Goal: Task Accomplishment & Management: Complete application form

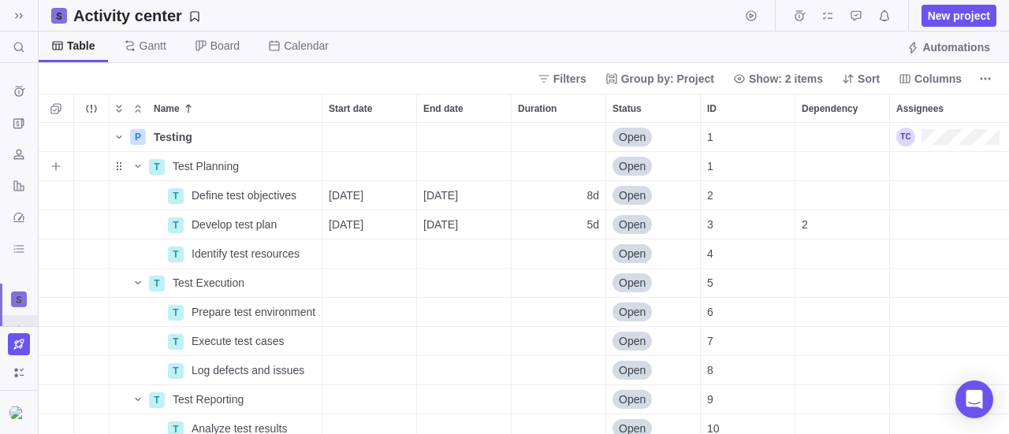
scroll to position [300, 959]
click at [140, 40] on span "Gantt" at bounding box center [153, 46] width 27 height 16
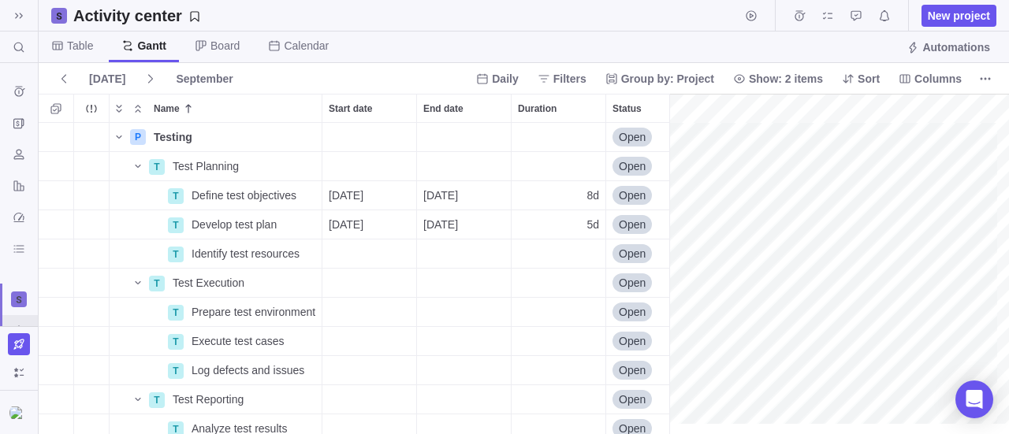
scroll to position [0, 0]
click at [80, 42] on span "Table" at bounding box center [80, 46] width 26 height 16
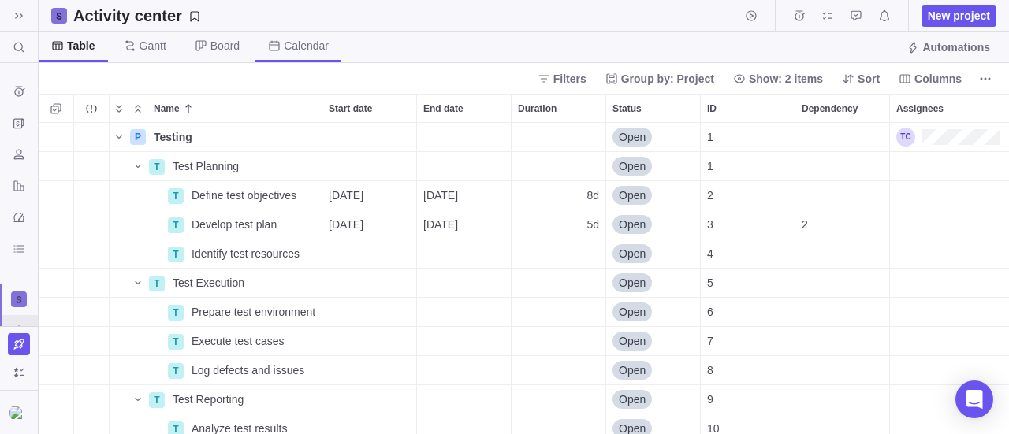
click at [333, 40] on span "Calendar" at bounding box center [298, 47] width 86 height 31
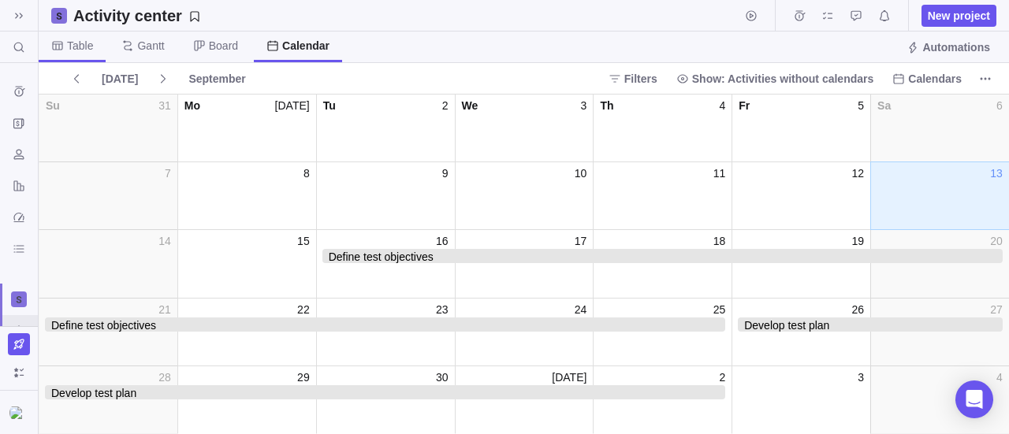
click at [80, 44] on span "Table" at bounding box center [80, 46] width 26 height 16
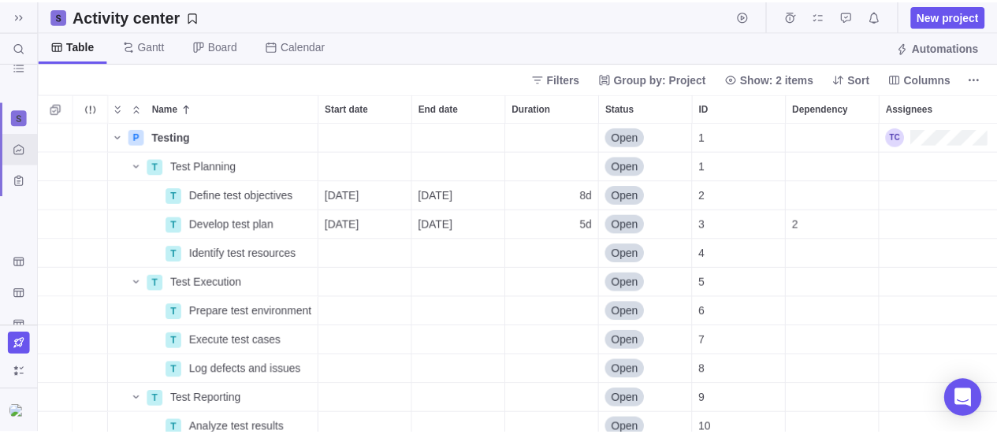
scroll to position [9, 0]
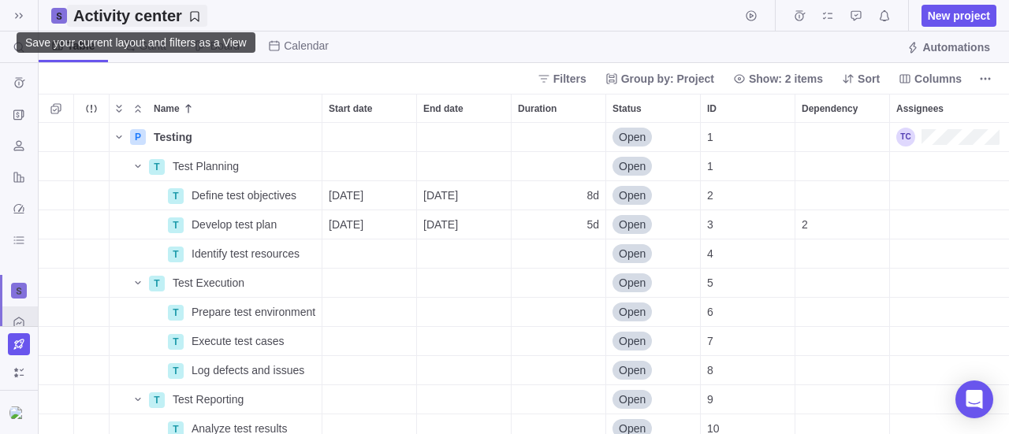
click at [85, 7] on h2 "Activity center" at bounding box center [127, 16] width 109 height 22
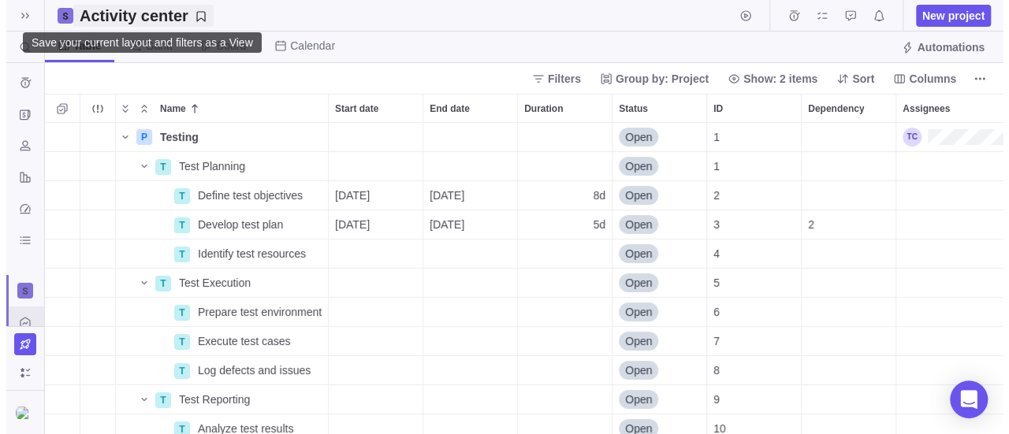
scroll to position [13, 13]
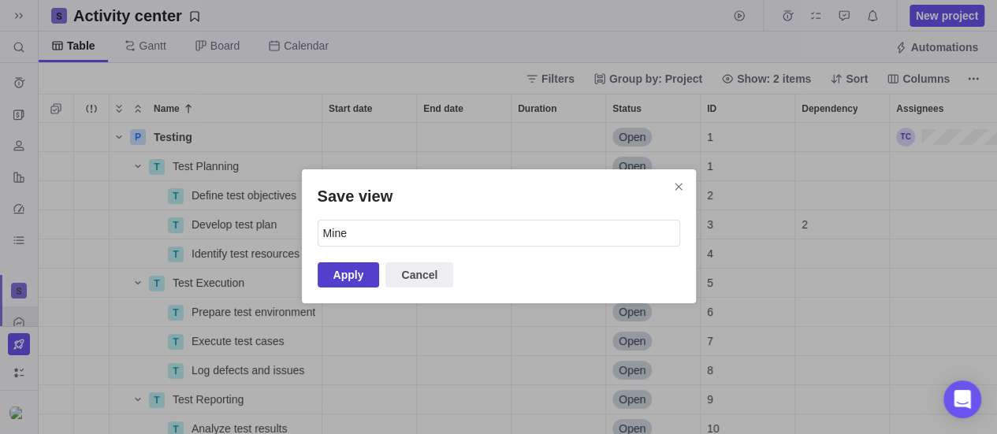
click at [333, 278] on span "Apply" at bounding box center [348, 275] width 31 height 19
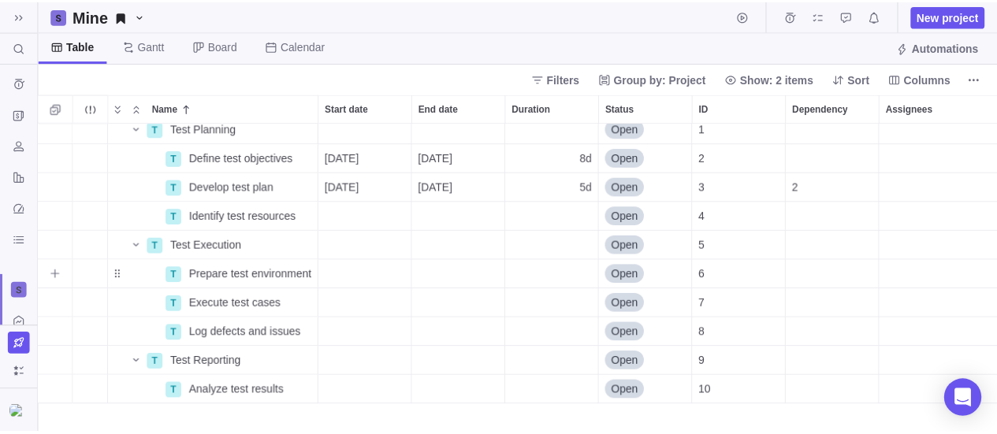
scroll to position [0, 0]
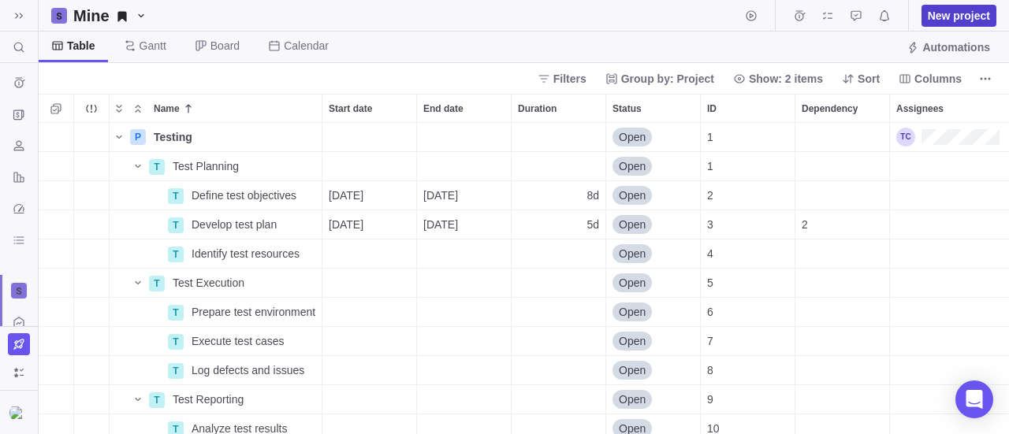
click at [963, 17] on span "New project" at bounding box center [959, 16] width 62 height 16
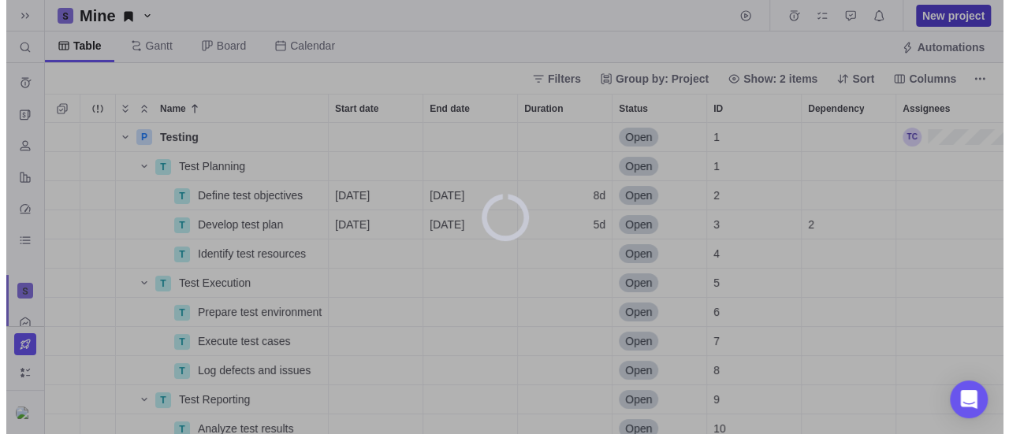
scroll to position [13, 13]
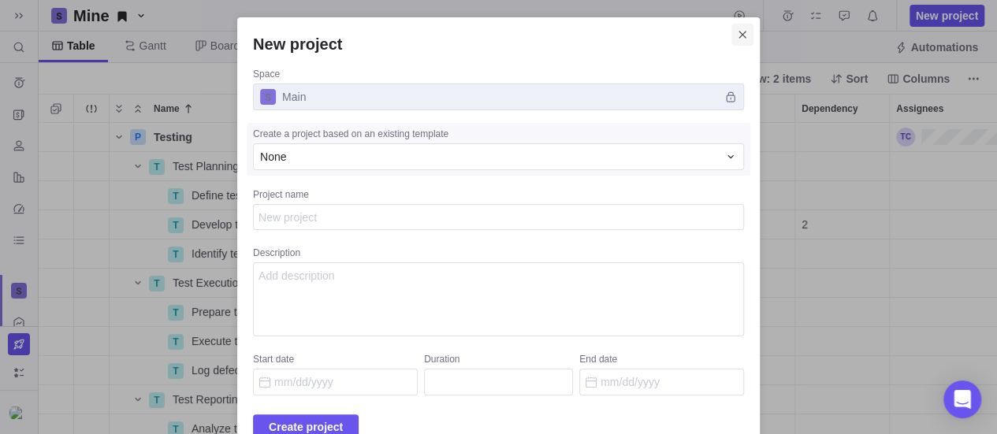
click at [736, 39] on icon "Close" at bounding box center [742, 34] width 13 height 13
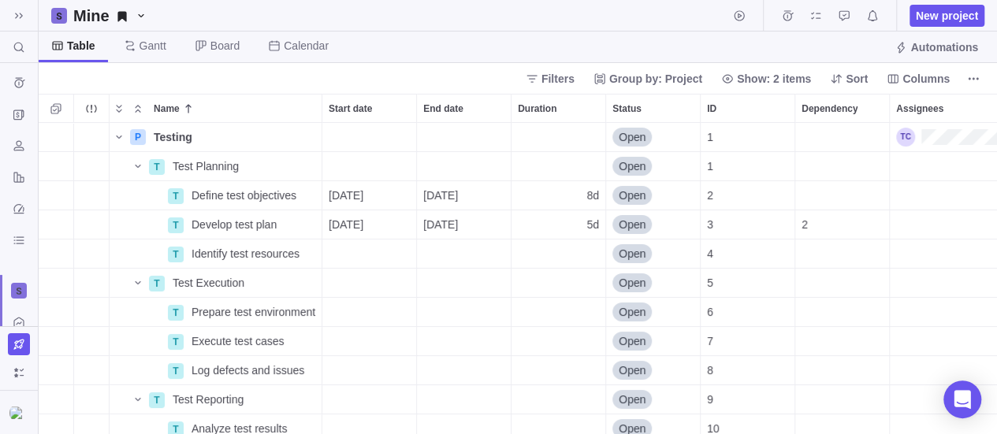
scroll to position [300, 959]
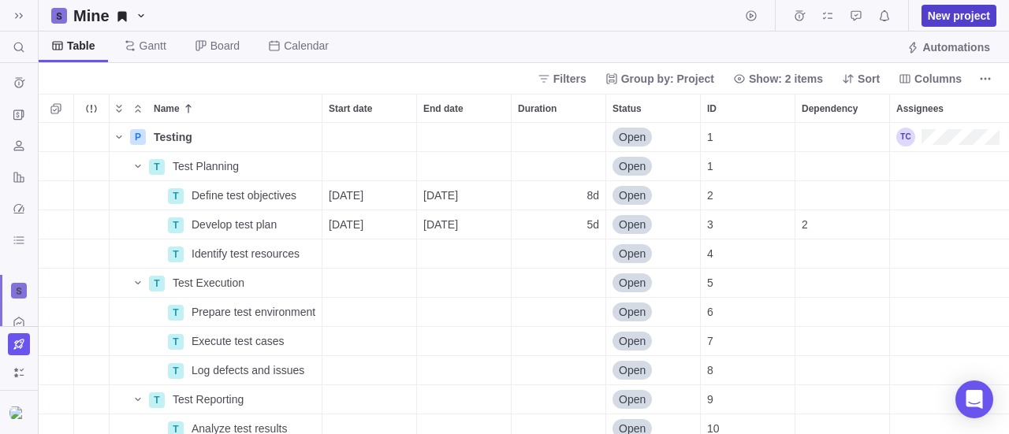
click at [984, 18] on span "New project" at bounding box center [959, 16] width 62 height 16
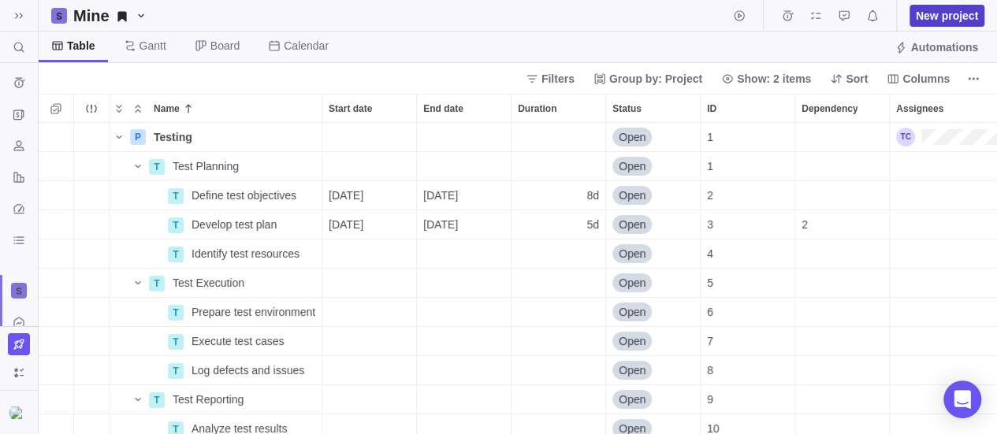
scroll to position [13, 13]
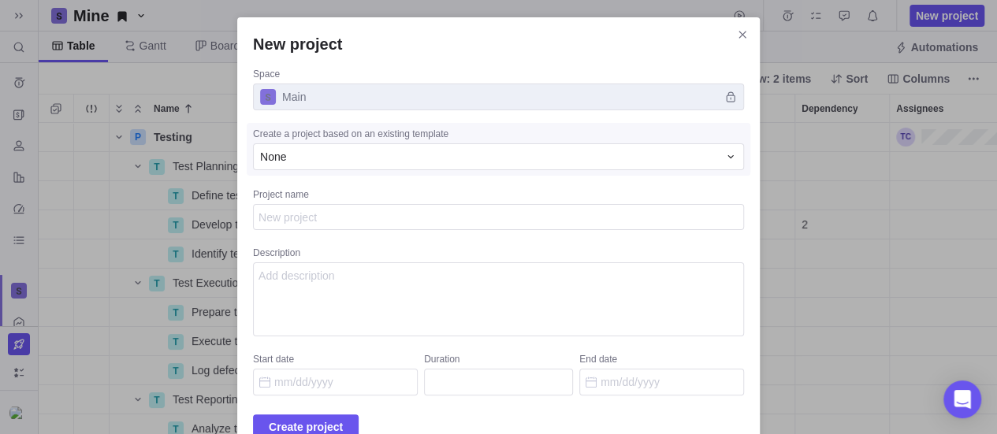
type textarea "x"
type textarea "N"
type textarea "x"
type textarea "Ne"
type textarea "x"
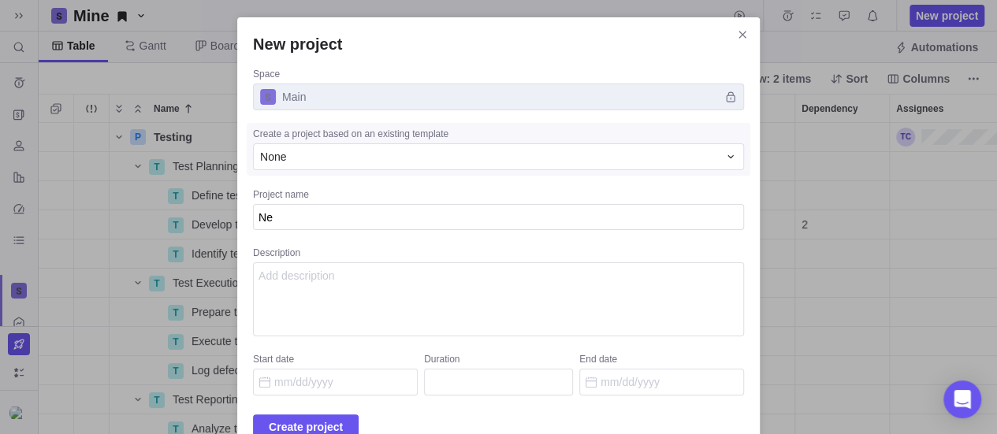
type textarea "New"
type textarea "x"
type textarea "Ne"
type textarea "x"
type textarea "N"
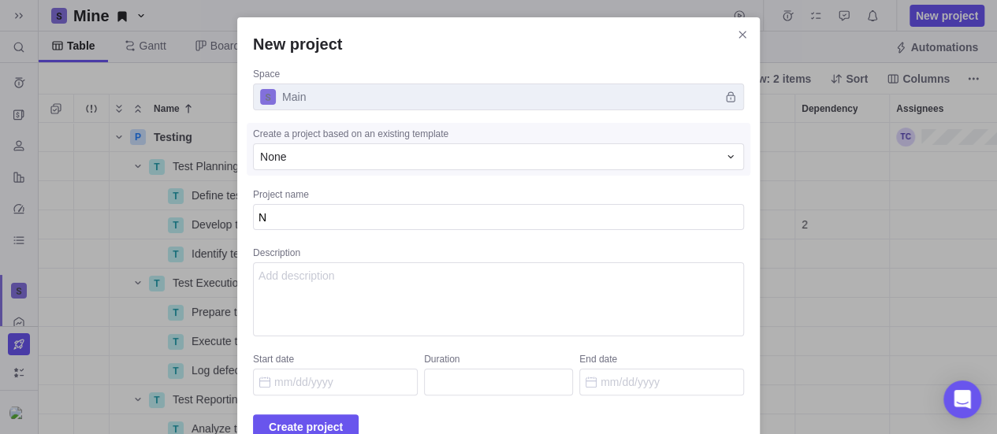
type textarea "x"
type textarea "I"
type textarea "x"
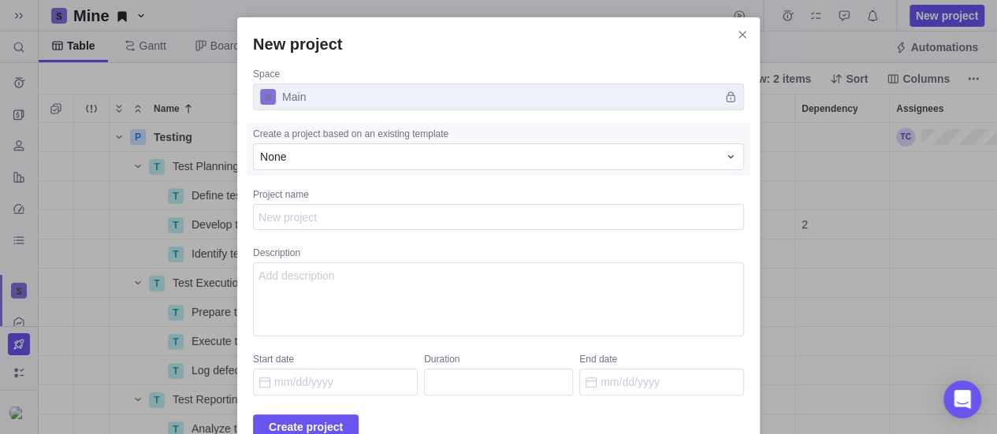
type textarea "T"
type textarea "x"
type textarea "To"
type textarea "x"
type textarea "Too"
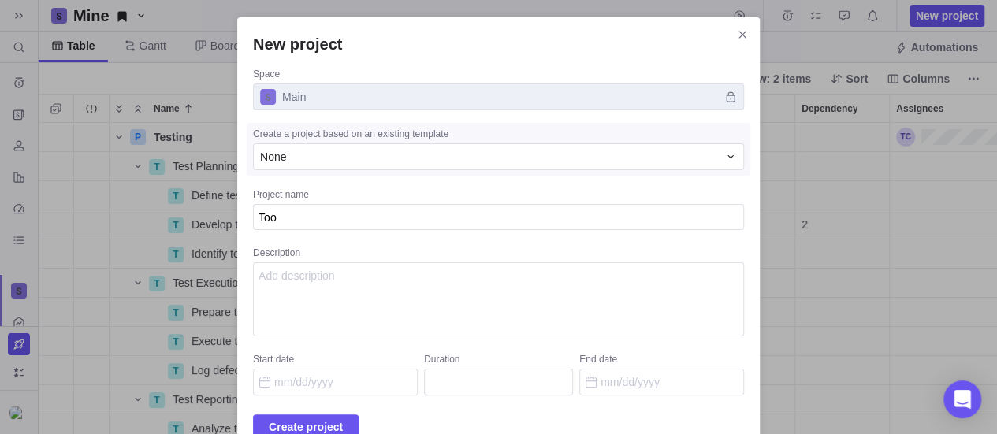
type textarea "x"
type textarea "Tool"
type textarea "x"
type textarea "Tool"
type textarea "x"
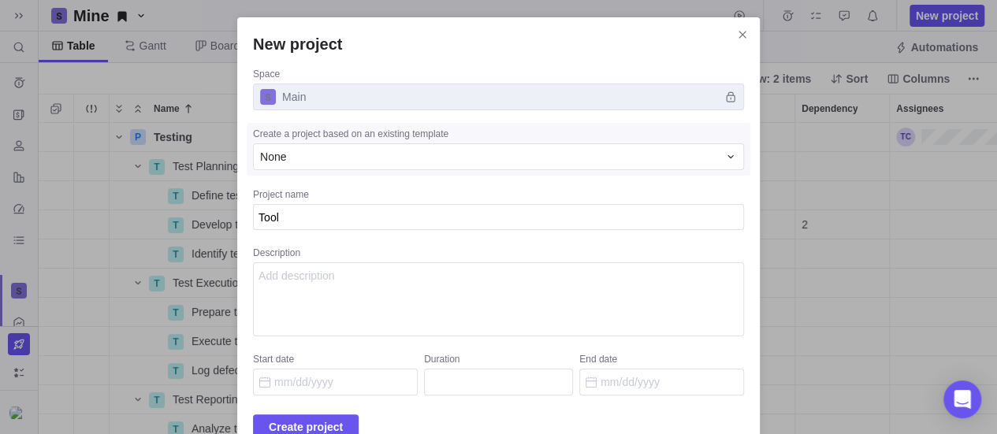
type textarea "Tool I"
type textarea "x"
type textarea "Tool Im"
type textarea "x"
type textarea "Tool Imp"
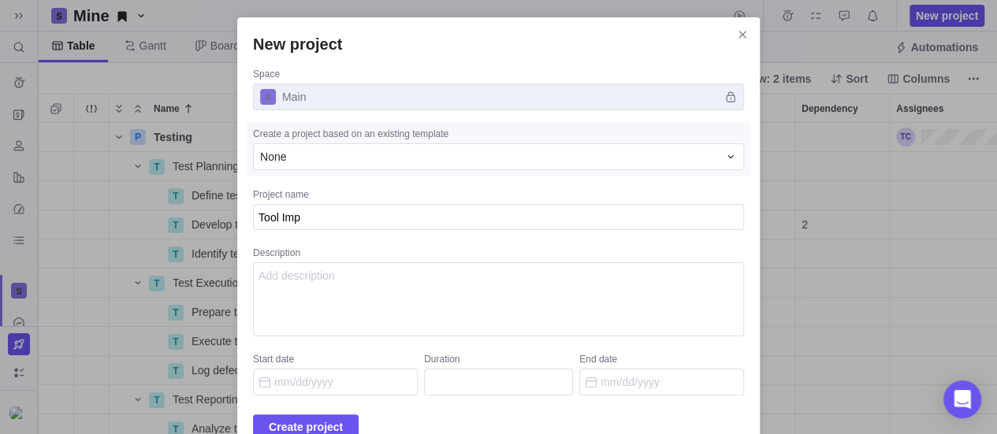
type textarea "x"
type textarea "Tool Impl"
type textarea "x"
type textarea "Tool Imple"
type textarea "x"
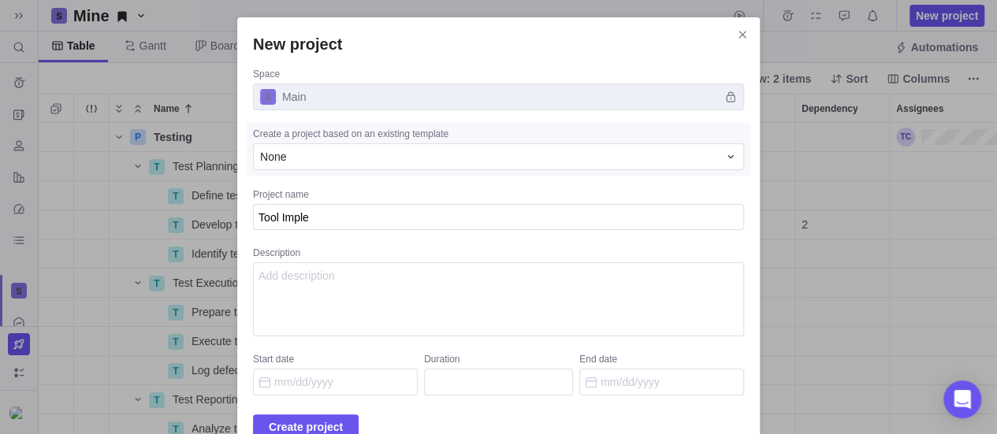
type textarea "Tool Implem"
type textarea "x"
type textarea "Tool Impleme"
type textarea "x"
type textarea "Tool Implemen"
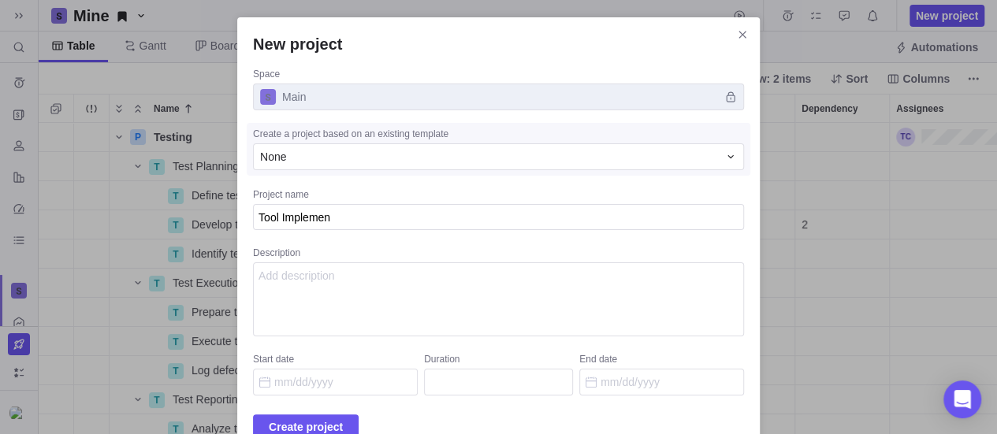
type textarea "x"
type textarea "Tool Implement"
type textarea "x"
type textarea "Tool Implementa"
type textarea "x"
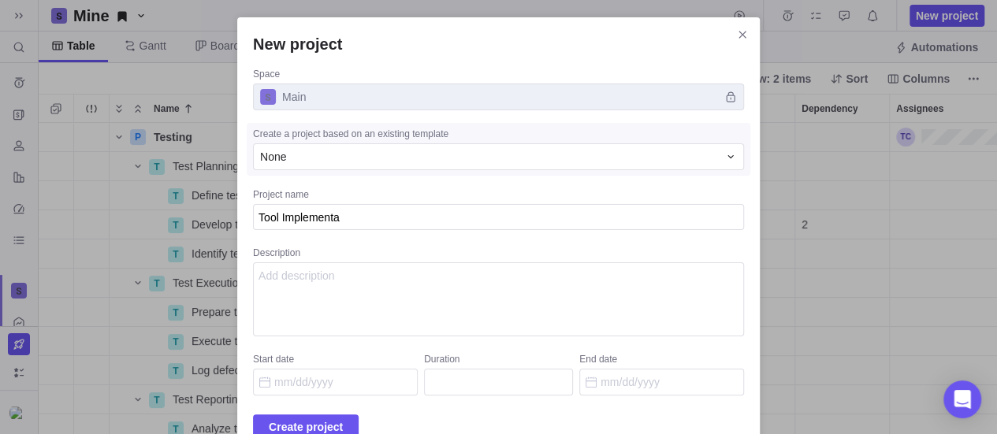
type textarea "Tool Implementat"
type textarea "x"
type textarea "Tool Implementati"
type textarea "x"
type textarea "Tool Implementatio"
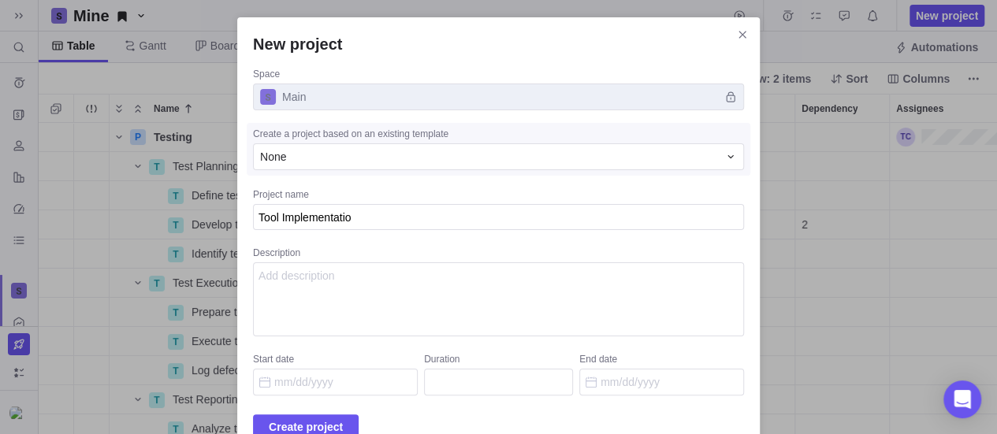
type textarea "x"
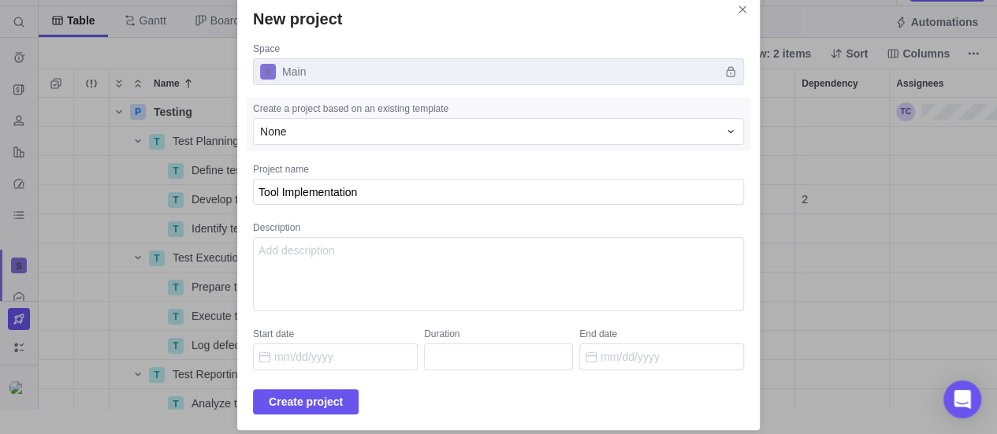
scroll to position [38, 0]
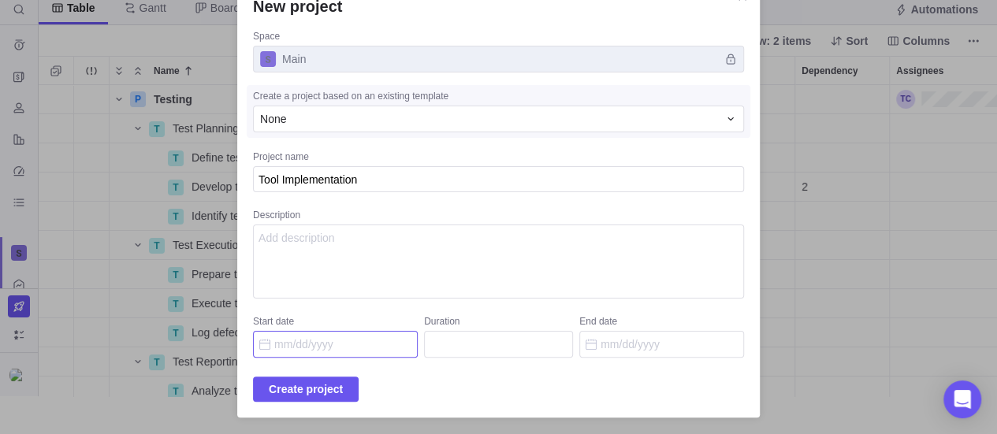
type textarea "Tool Implementation"
type textarea "x"
click at [363, 336] on input "Start date" at bounding box center [335, 344] width 165 height 27
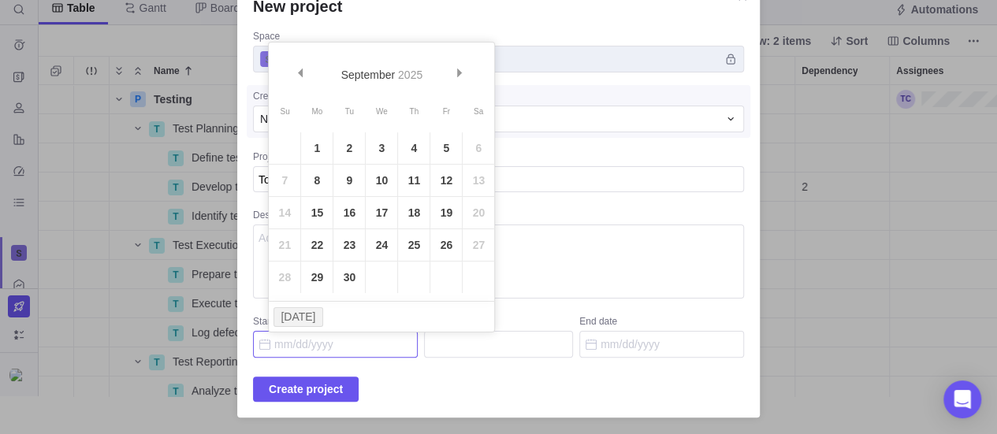
click at [297, 313] on button "[DATE]" at bounding box center [299, 317] width 50 height 20
click at [300, 311] on button "[DATE]" at bounding box center [299, 317] width 50 height 20
click at [346, 243] on link "23" at bounding box center [349, 245] width 32 height 32
type input "[DATE]"
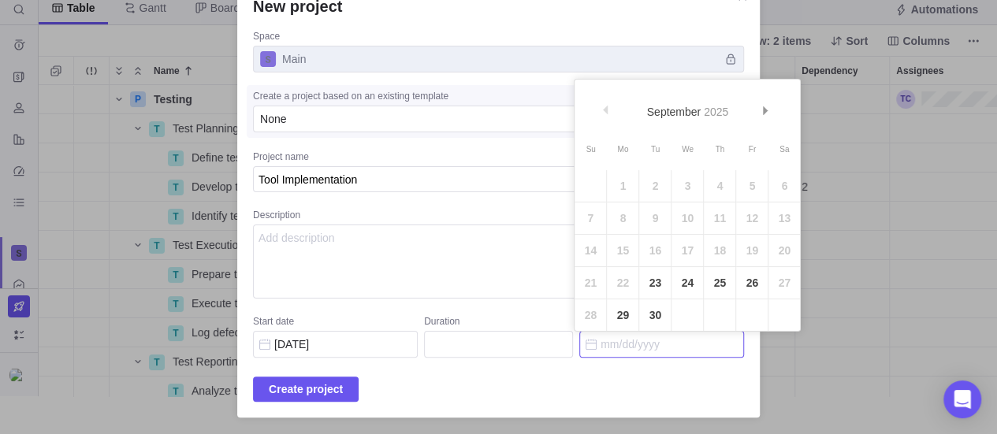
click at [659, 343] on input "End date" at bounding box center [661, 344] width 165 height 27
click at [765, 108] on span "Next" at bounding box center [766, 110] width 9 height 9
click at [692, 272] on link "24" at bounding box center [688, 283] width 32 height 32
type input "67"
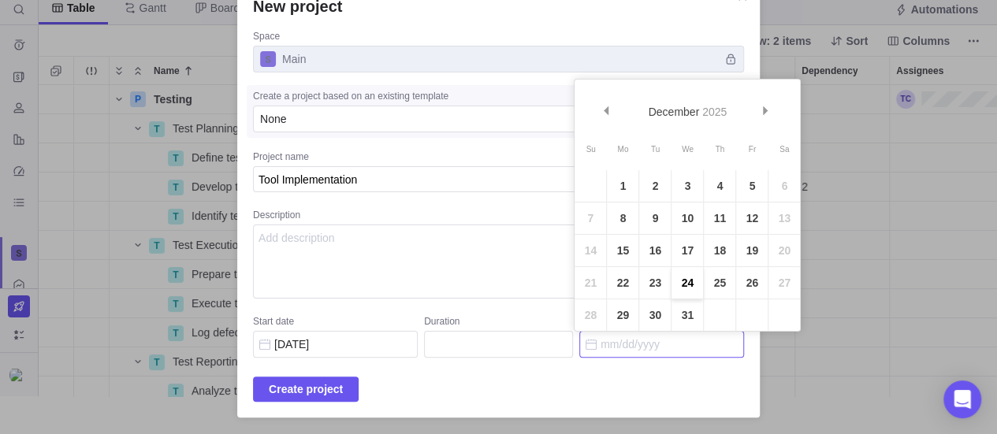
type input "[DATE]"
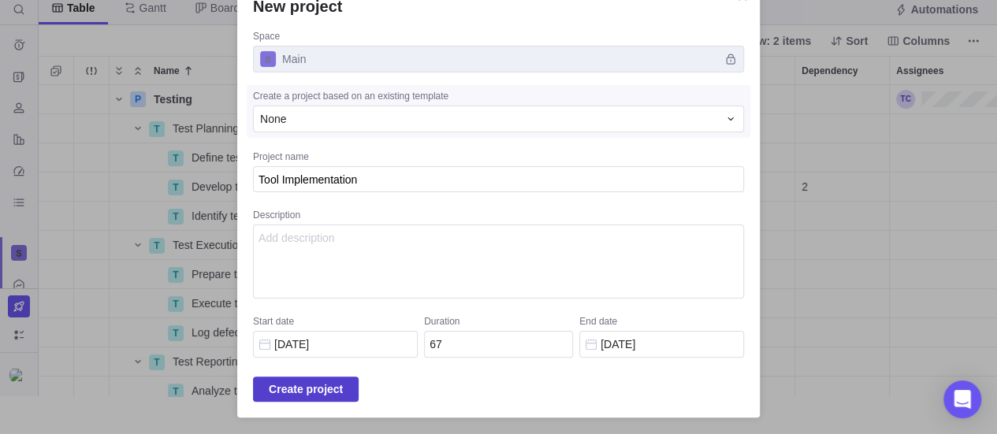
click at [298, 393] on span "Create project" at bounding box center [306, 389] width 74 height 19
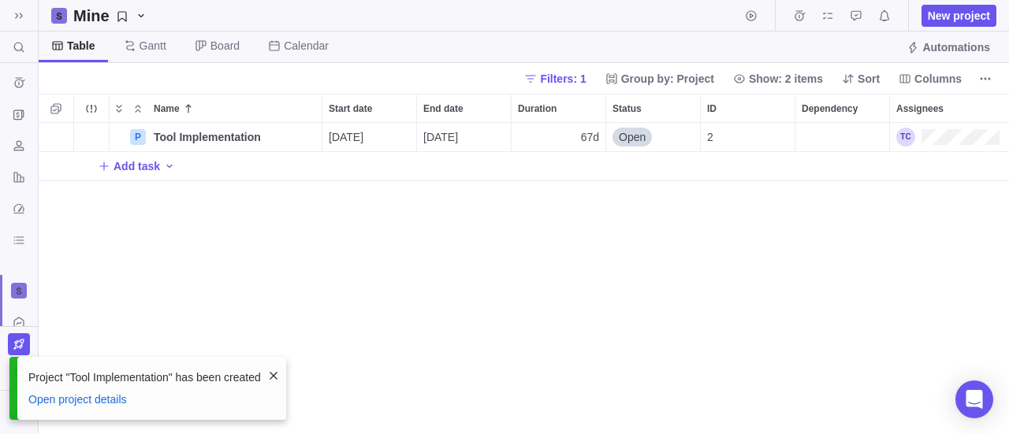
scroll to position [300, 959]
click at [128, 169] on span "Add task" at bounding box center [137, 166] width 47 height 16
click at [427, 244] on div "P Tool Implementation Details [DATE] [DATE] 67d Open 2 T Add task" at bounding box center [524, 279] width 971 height 312
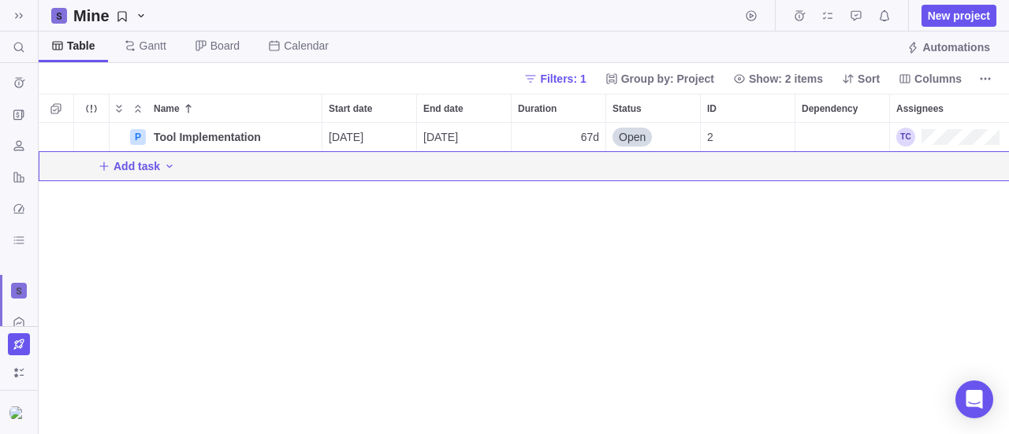
click at [151, 163] on span "Add task" at bounding box center [137, 166] width 47 height 16
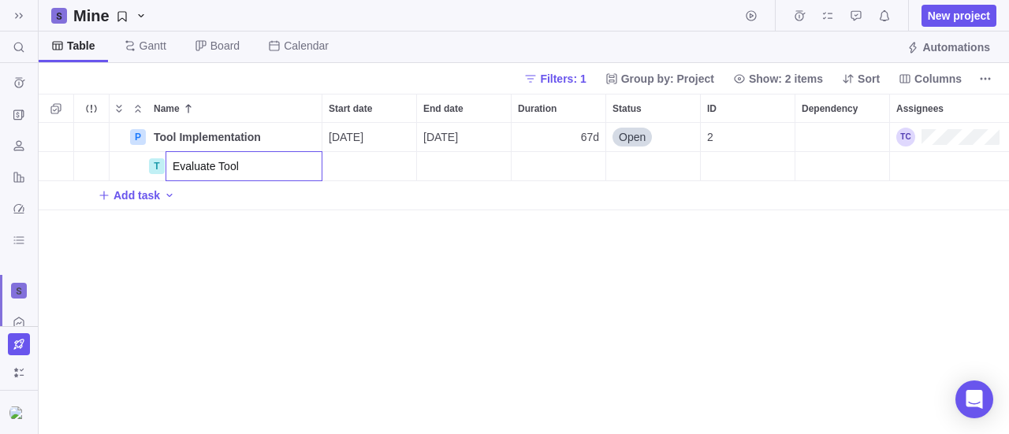
type input "Evaluate Tools"
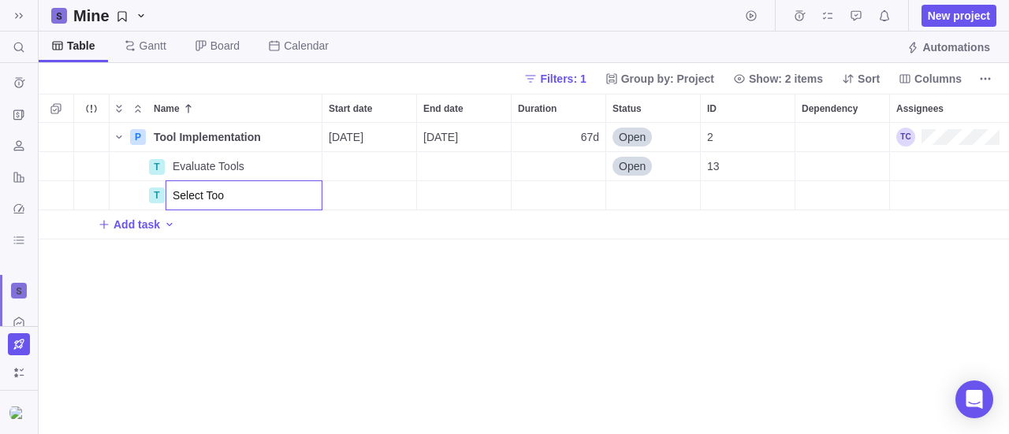
type input "Select Tool"
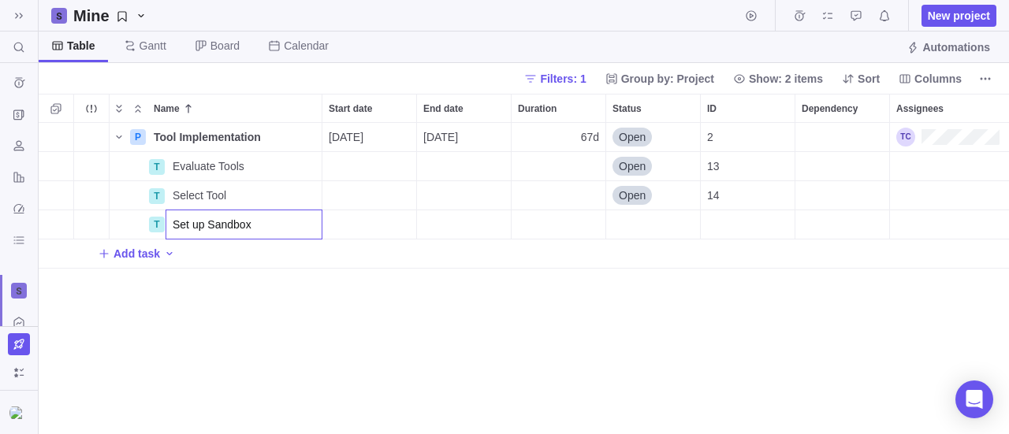
type input "Set up Sandbox"
click at [376, 305] on div "P Tool Implementation Details [DATE] [DATE] 67d Open 2 T Evaluate Tools Details…" at bounding box center [524, 279] width 971 height 312
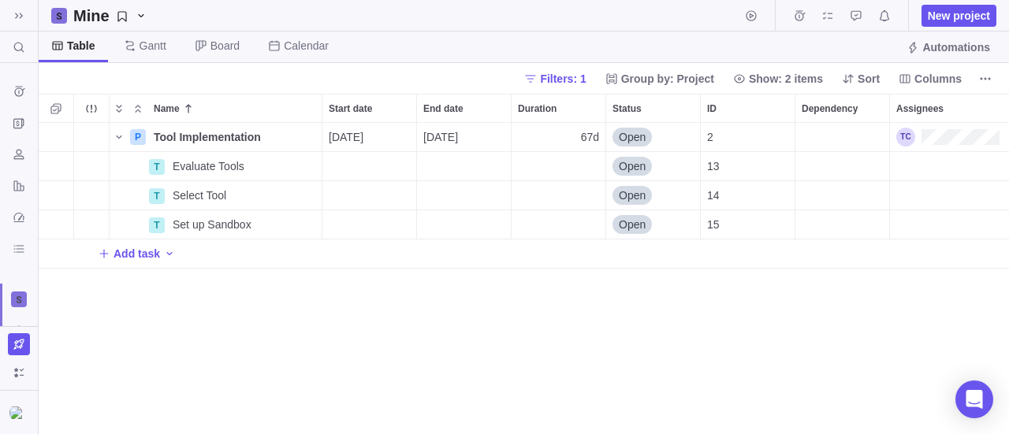
click at [371, 285] on div "P Tool Implementation Details [DATE] [DATE] 67d Open 2 T Evaluate Tools Details…" at bounding box center [524, 279] width 971 height 312
click at [20, 300] on icon at bounding box center [20, 299] width 6 height 7
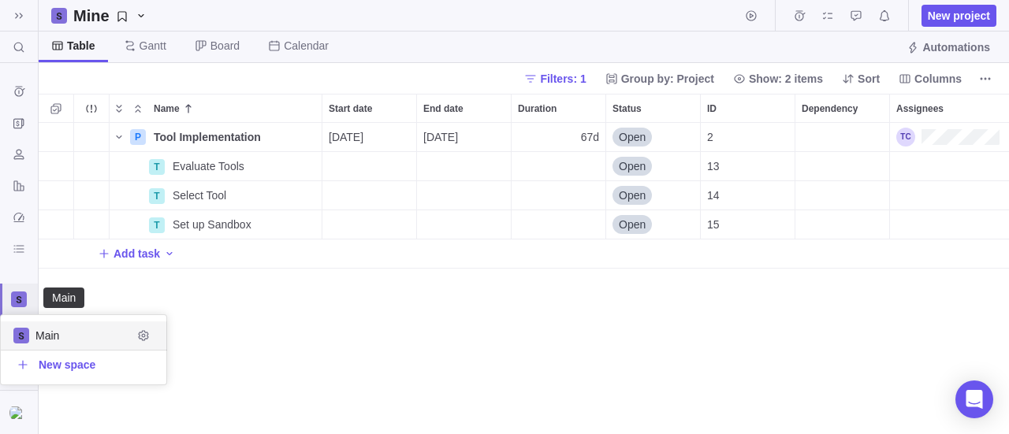
scroll to position [57, 154]
click at [33, 345] on div "Main" at bounding box center [84, 336] width 166 height 28
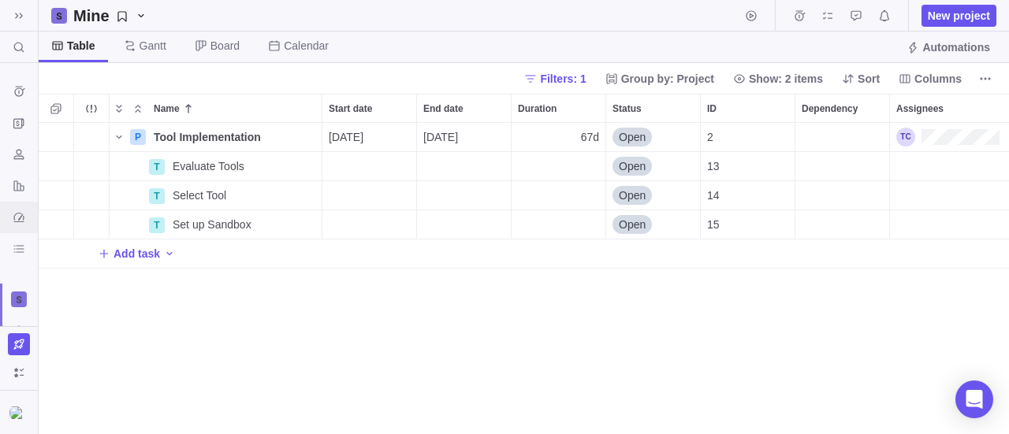
click at [20, 213] on icon "Dashboard" at bounding box center [18, 217] width 10 height 9
